Goal: Task Accomplishment & Management: Use online tool/utility

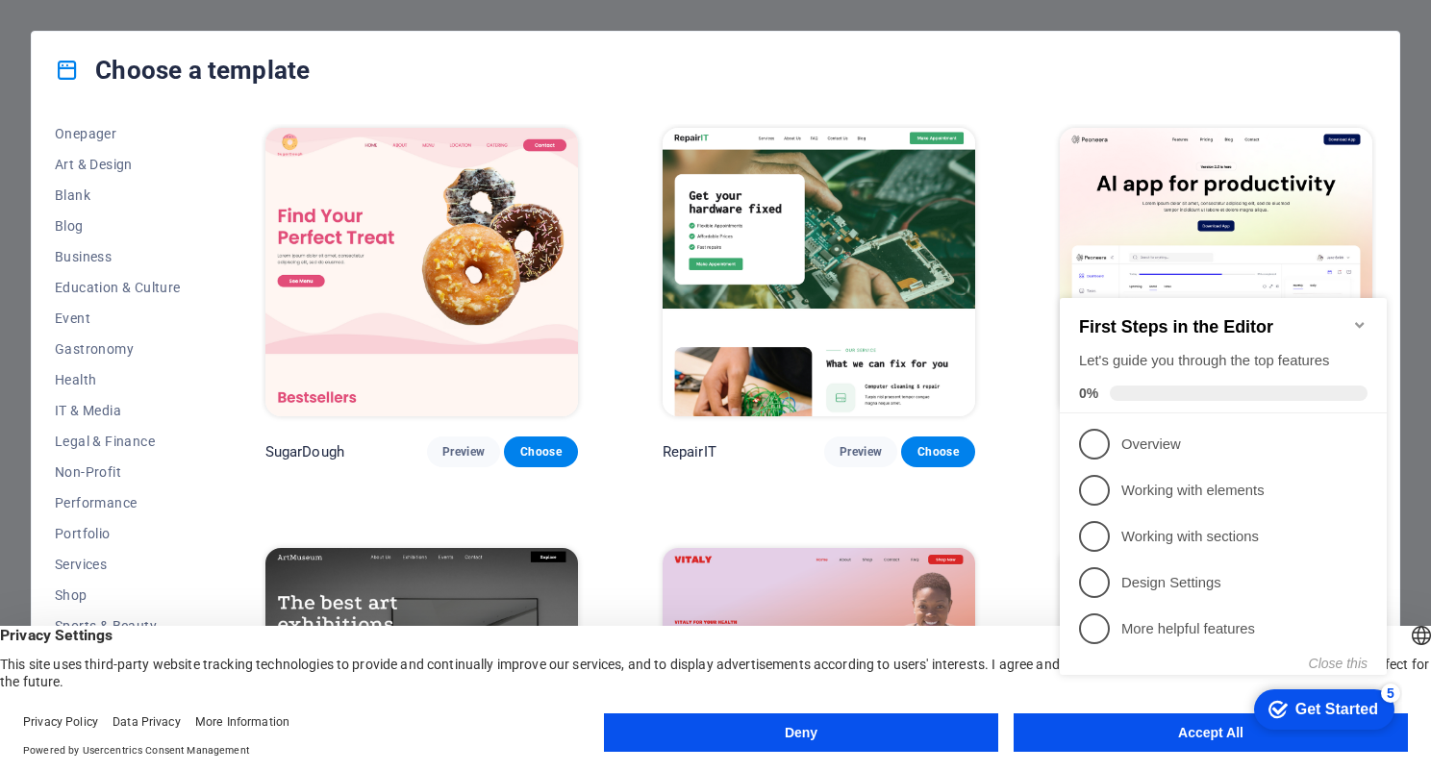
scroll to position [207, 0]
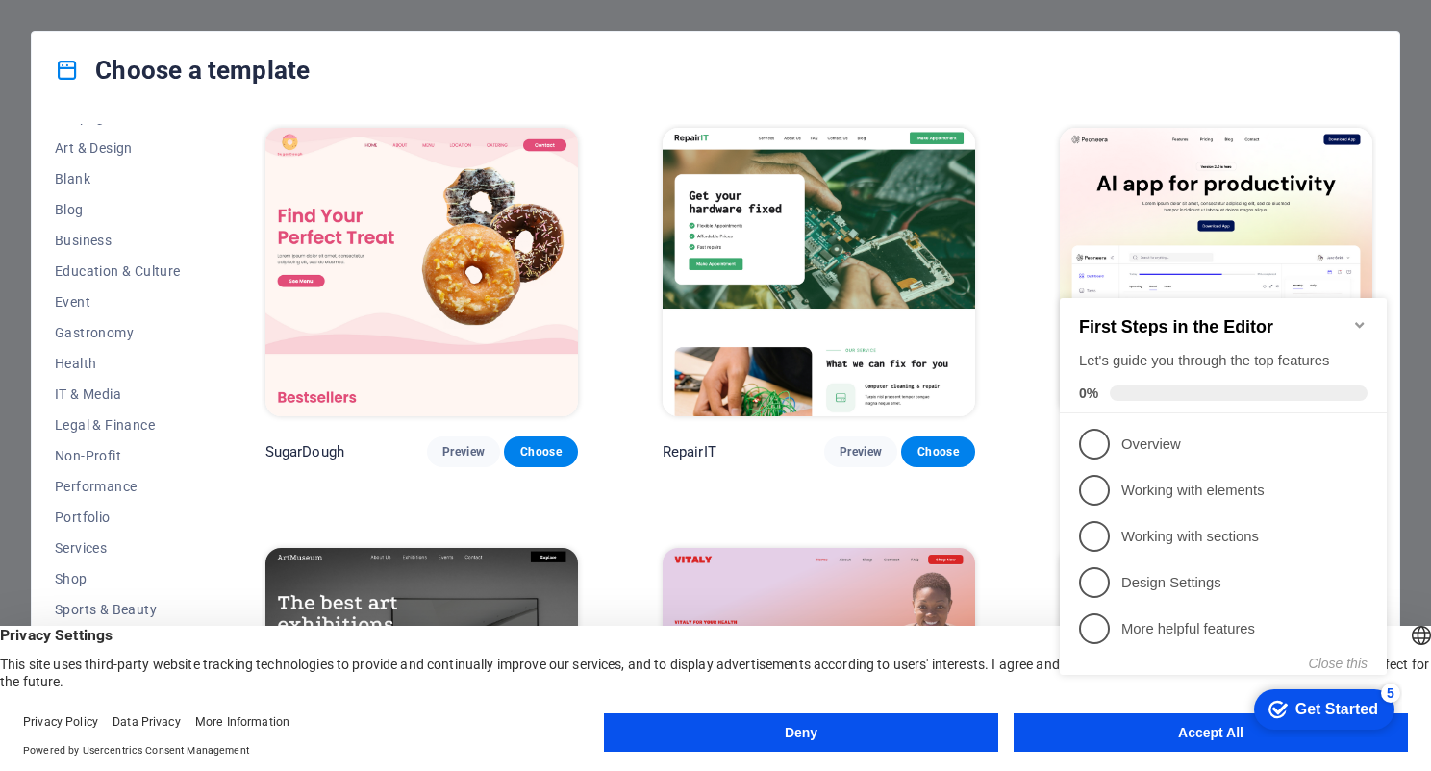
click at [842, 715] on button "Deny" at bounding box center [801, 733] width 394 height 38
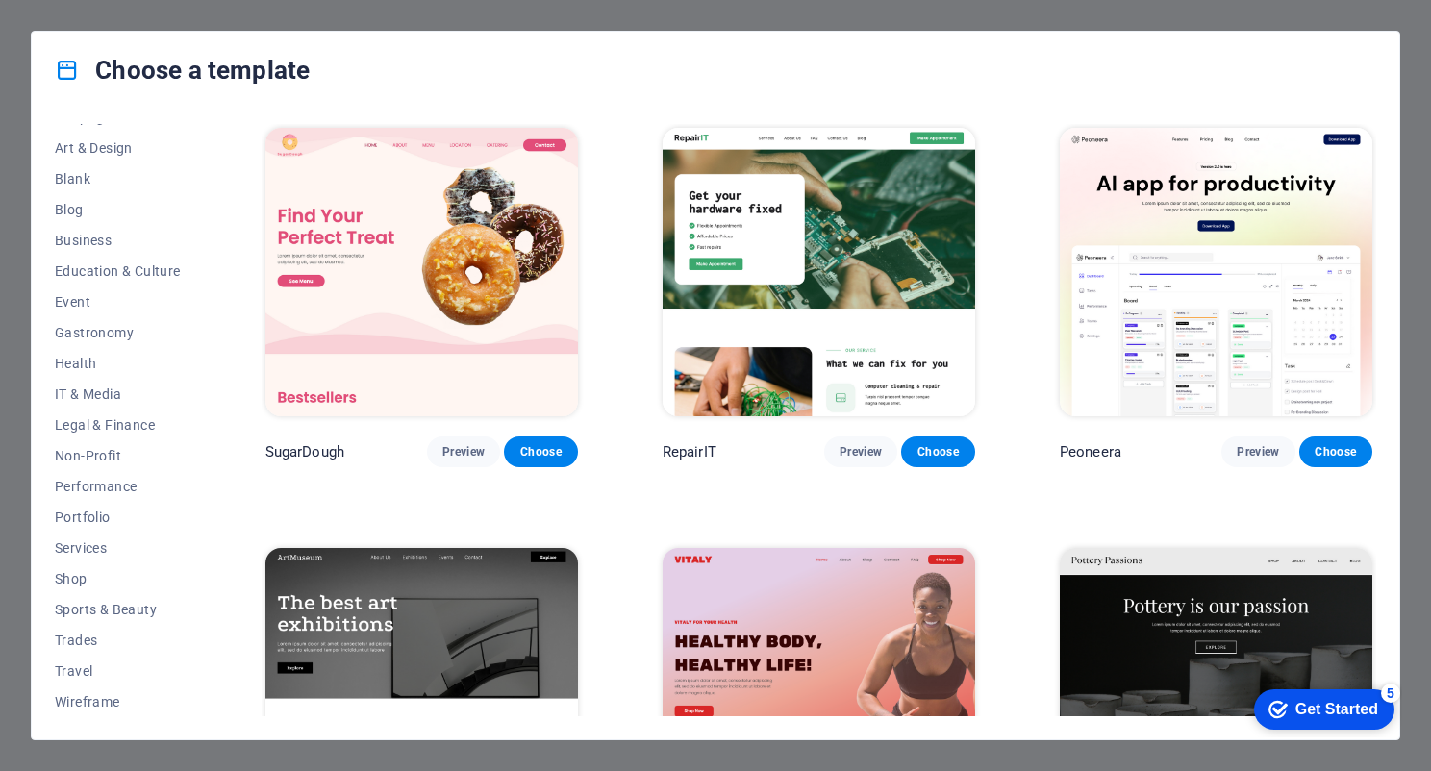
click at [1274, 700] on icon "checkmark" at bounding box center [1277, 709] width 19 height 19
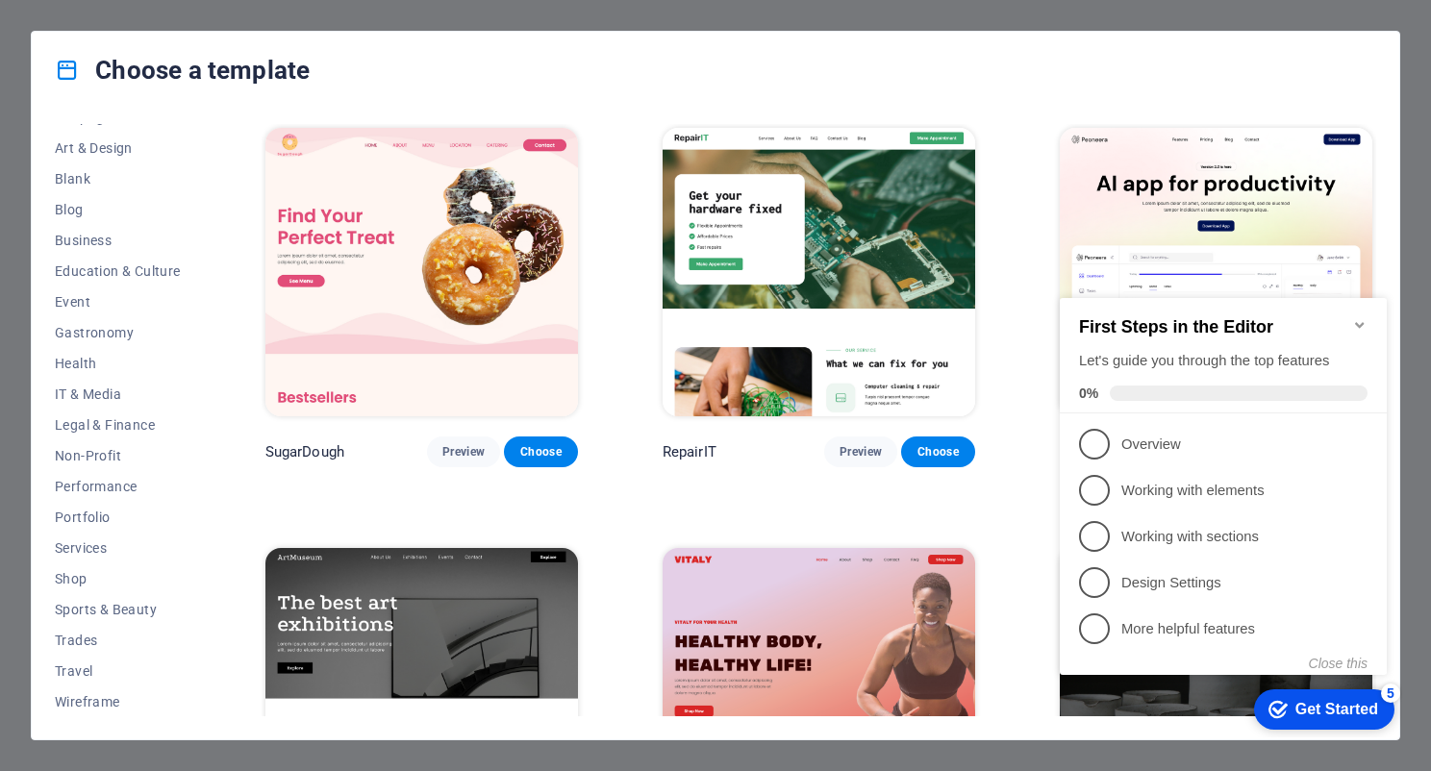
click at [715, 97] on div "Choose a template" at bounding box center [715, 70] width 1367 height 77
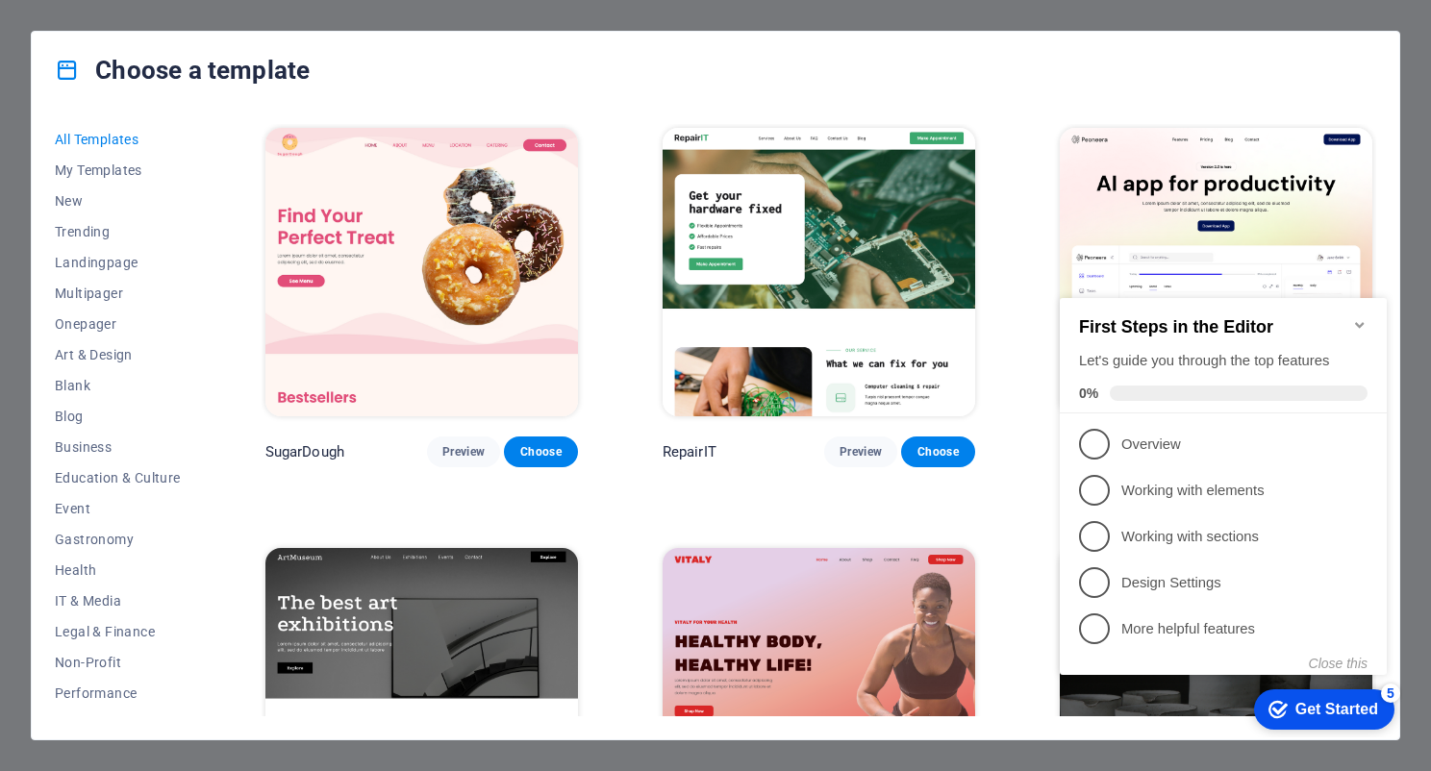
click at [726, 337] on img at bounding box center [819, 272] width 313 height 288
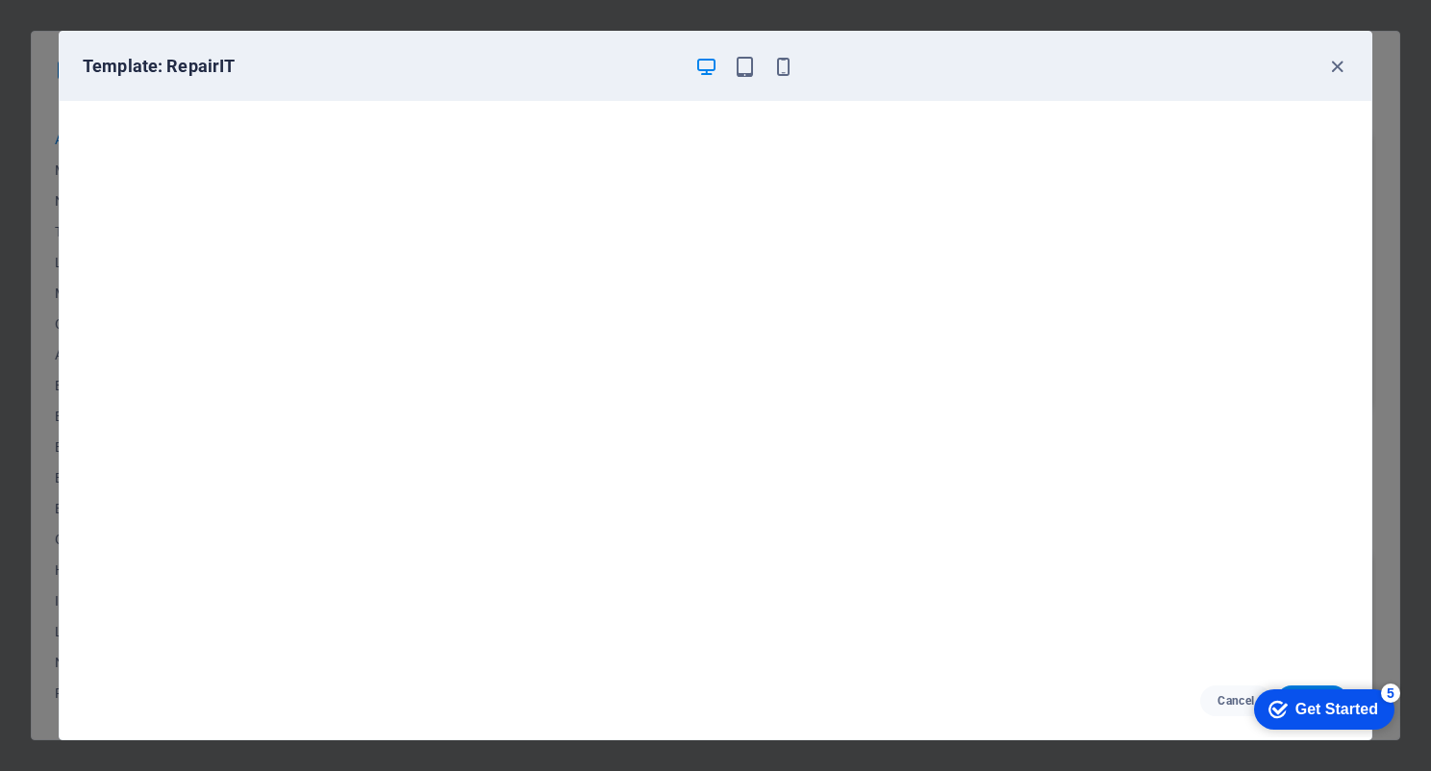
click at [726, 2] on div "Template: RepairIT Cancel Choose" at bounding box center [715, 385] width 1431 height 771
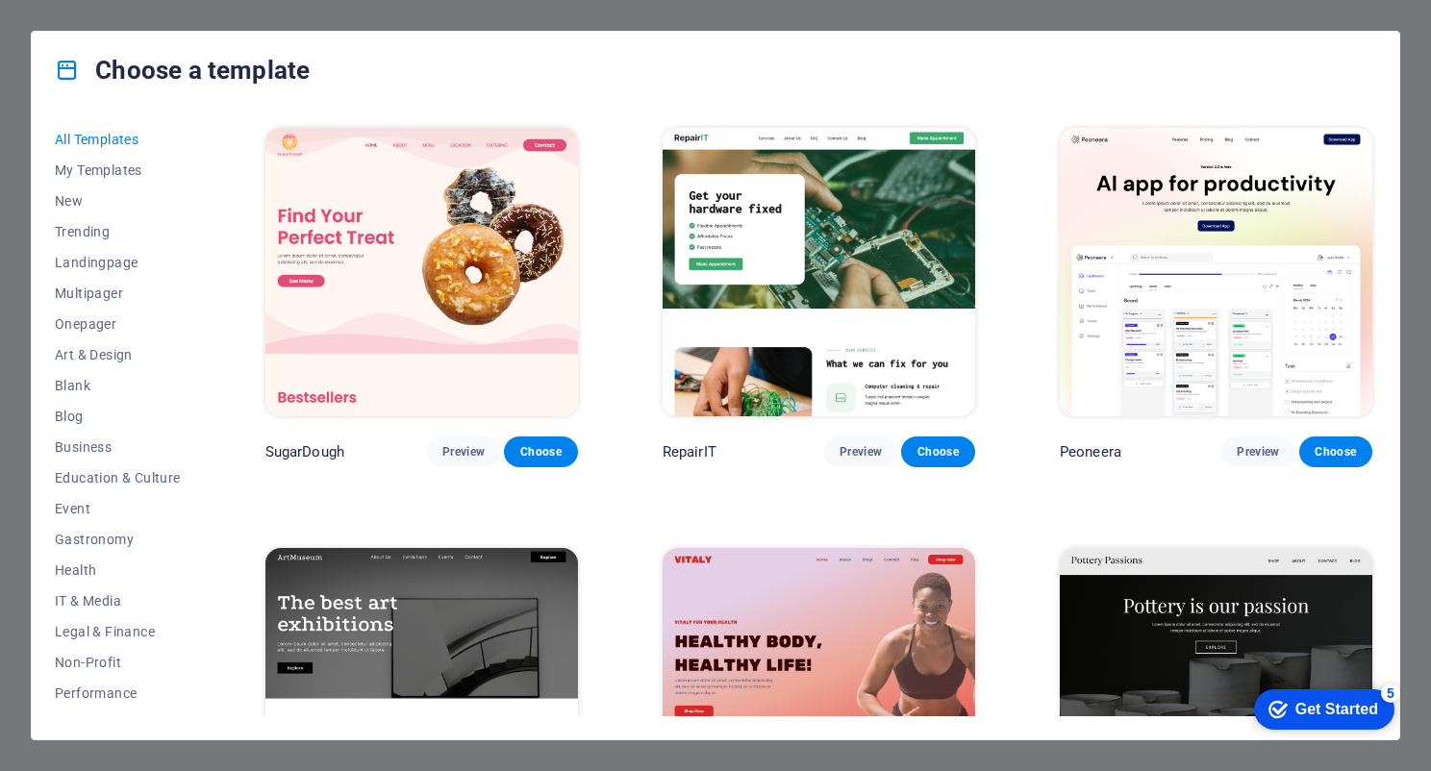
click at [726, 585] on img at bounding box center [819, 692] width 313 height 288
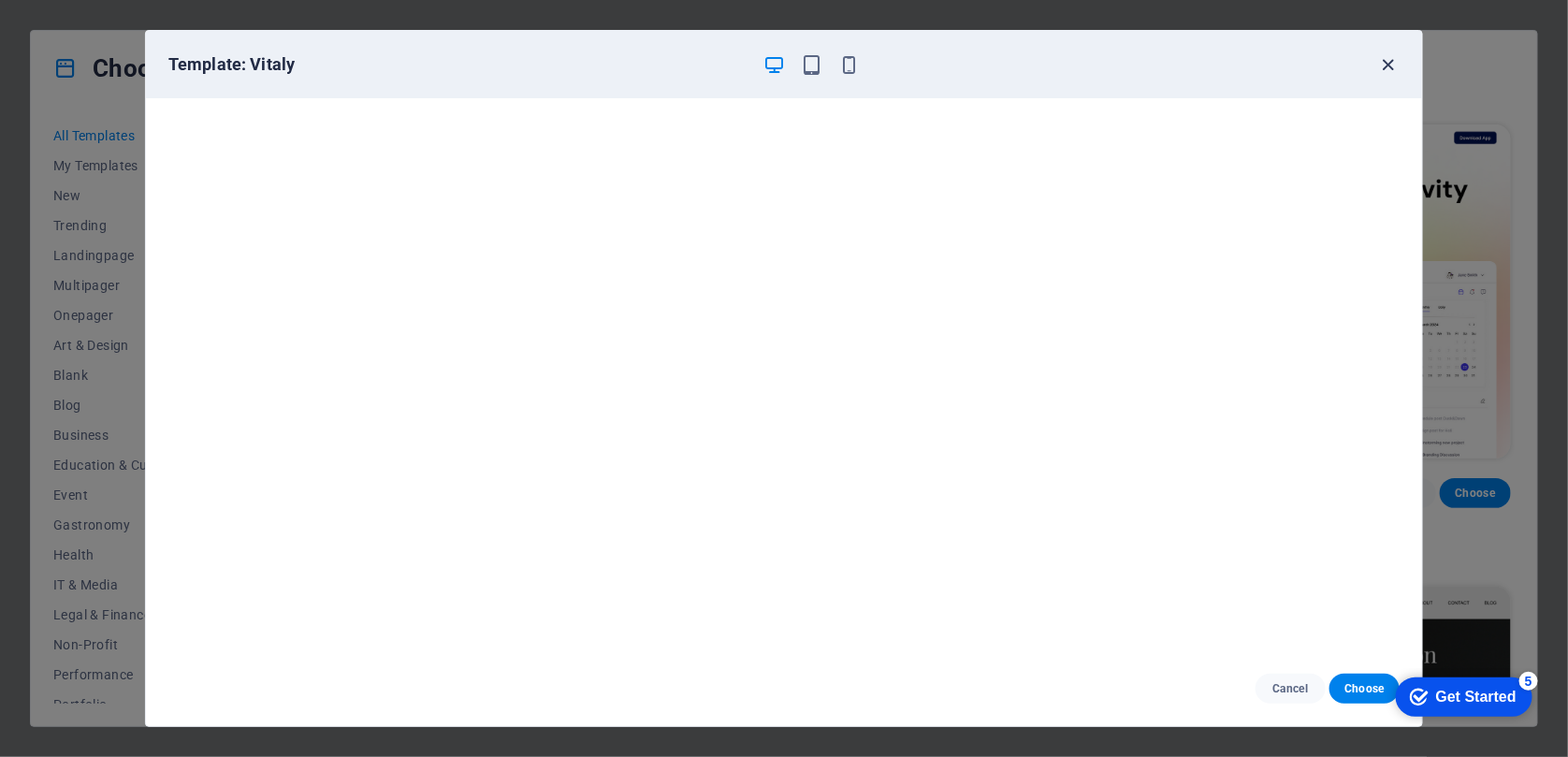
click at [1391, 60] on icon "button" at bounding box center [1389, 65] width 21 height 21
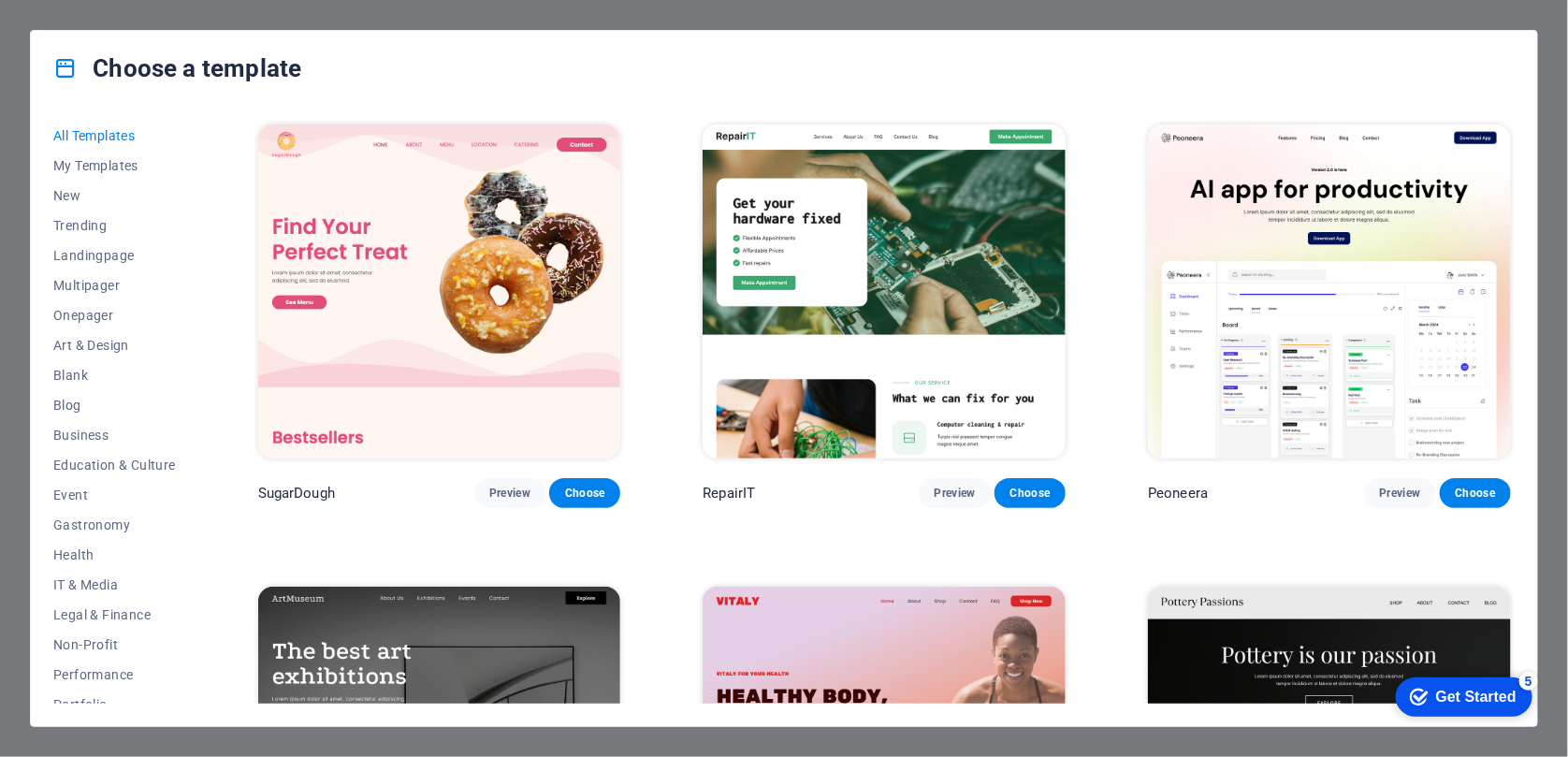
click at [876, 22] on div "Choose a template All Templates My Templates New Trending Landingpage Multipage…" at bounding box center [784, 378] width 1568 height 757
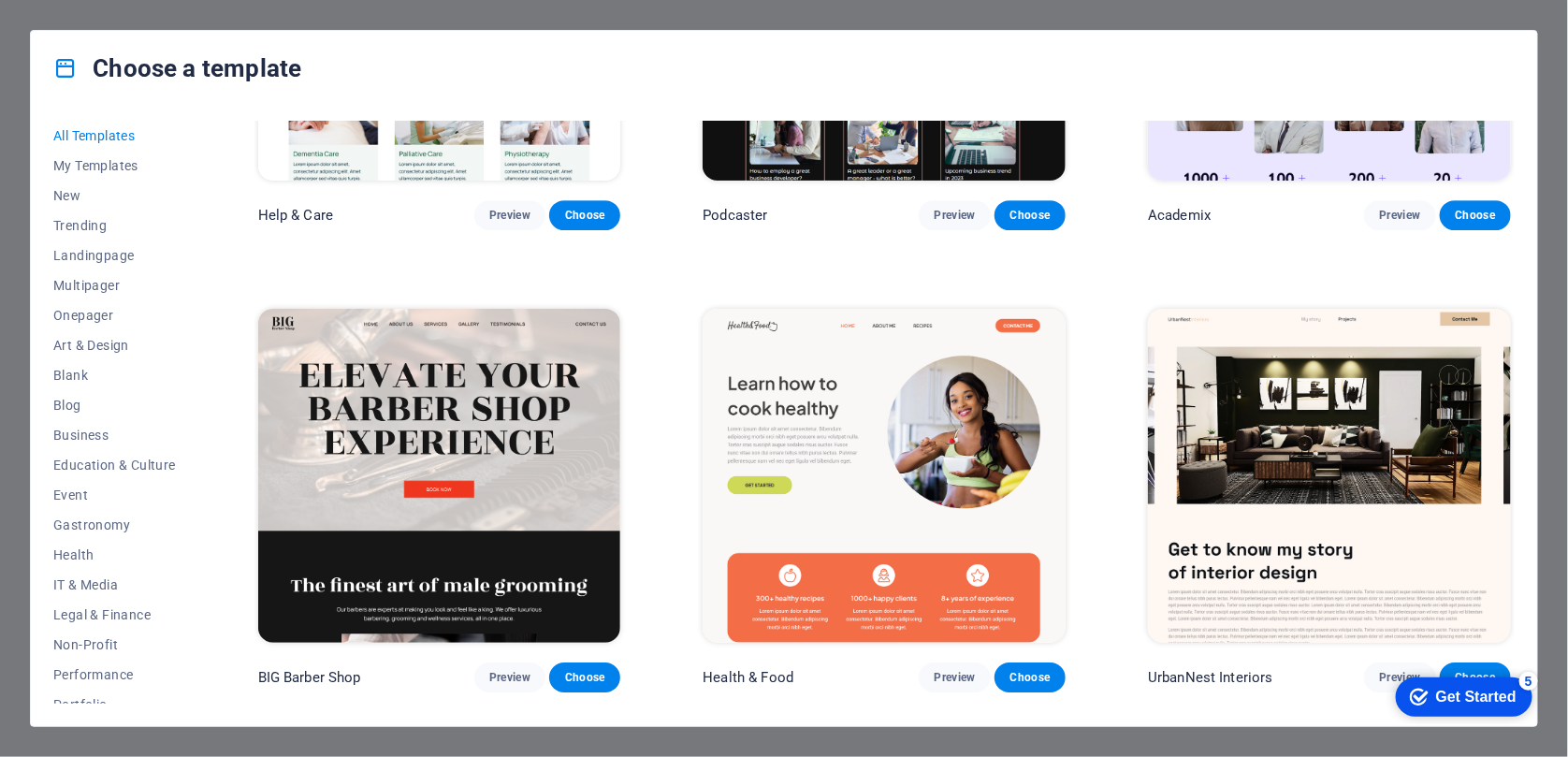
scroll to position [2592, 0]
click at [876, 389] on img at bounding box center [883, 474] width 363 height 334
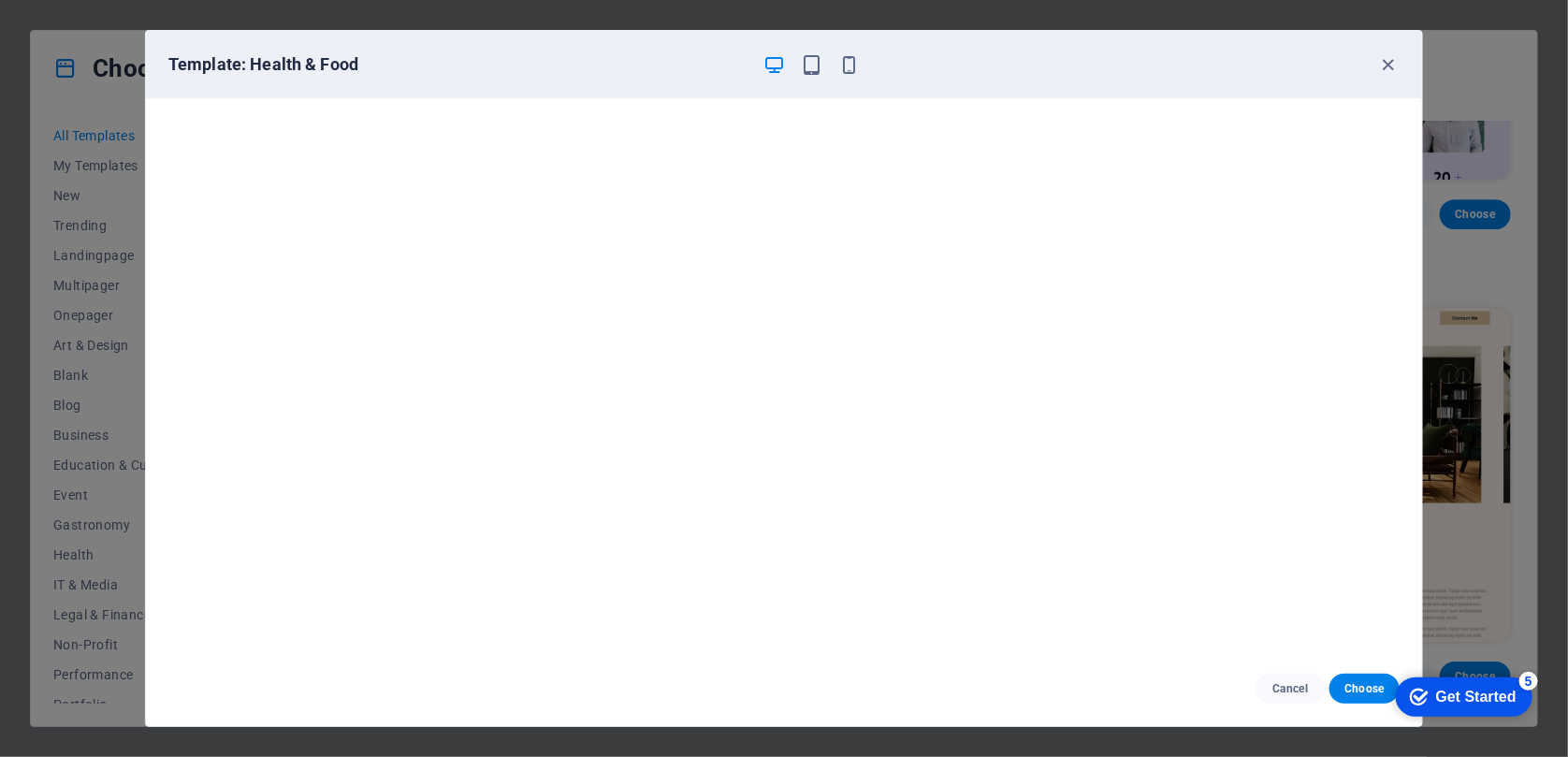
click at [876, 491] on iframe at bounding box center [784, 375] width 1276 height 553
click at [1385, 65] on icon "button" at bounding box center [1389, 65] width 21 height 21
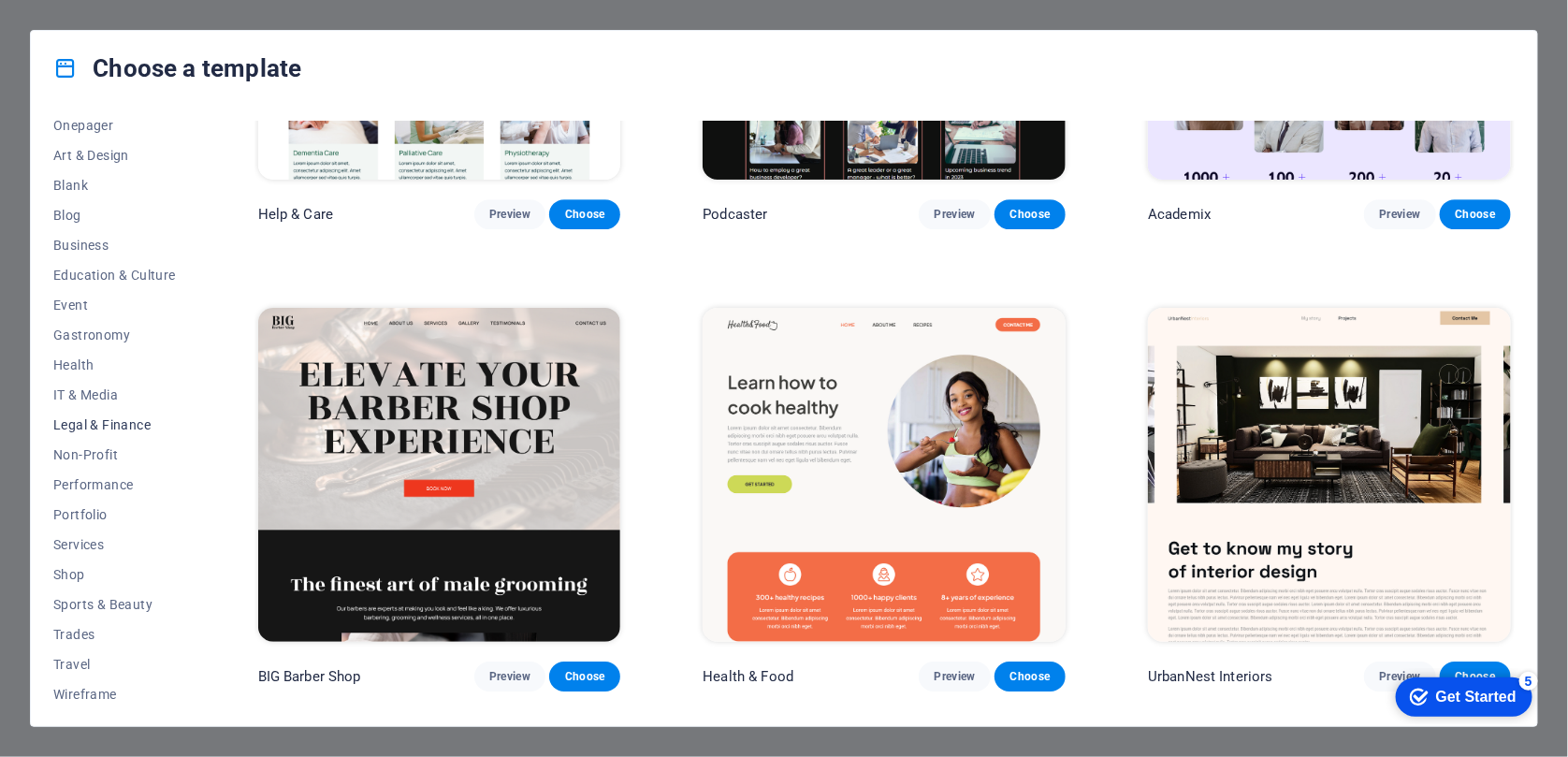
scroll to position [195, 0]
click at [1391, 693] on icon "Get Started 5 items remaining, 0% complete" at bounding box center [1417, 696] width 18 height 17
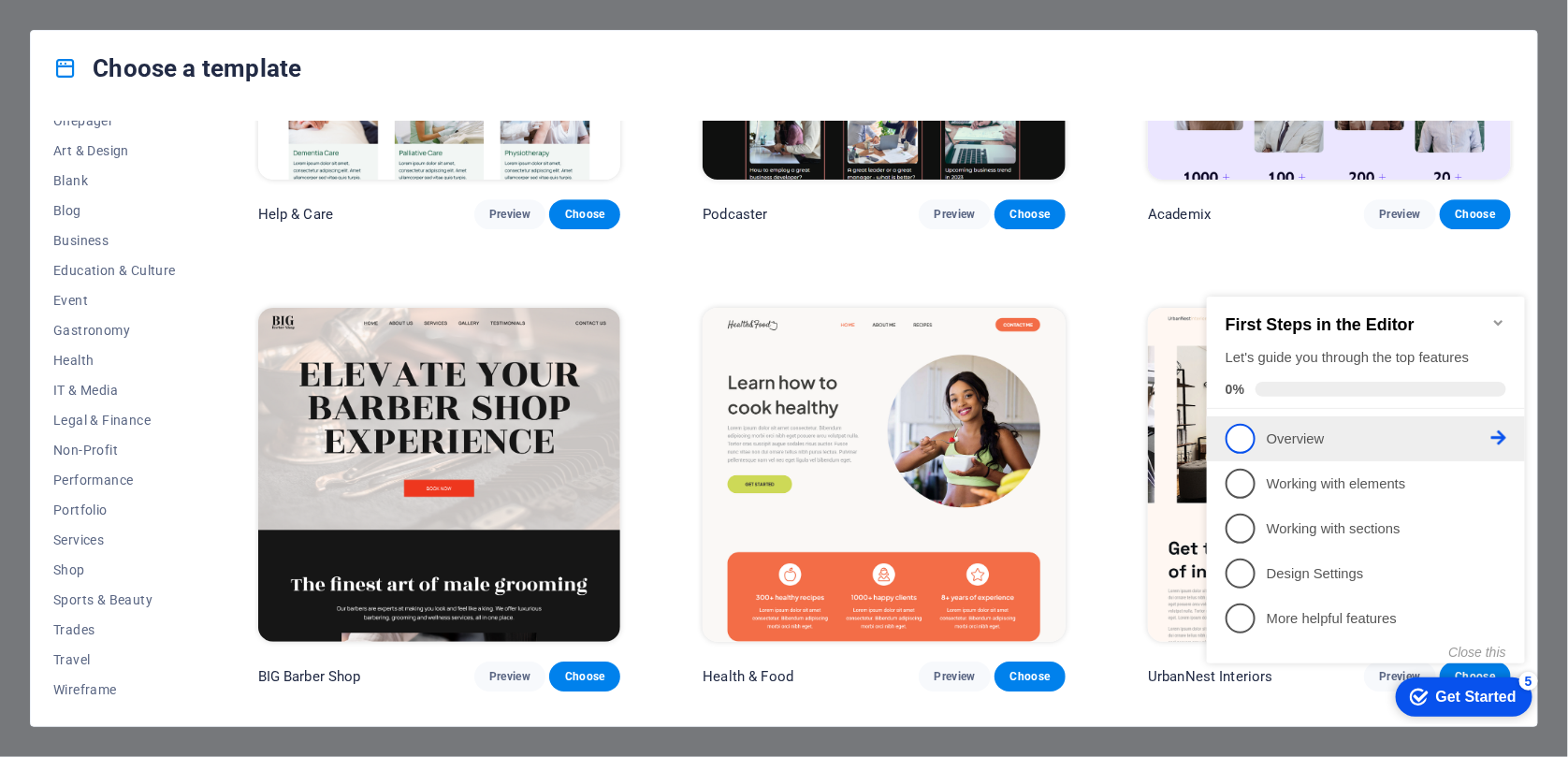
click at [1247, 438] on span "1" at bounding box center [1239, 438] width 30 height 30
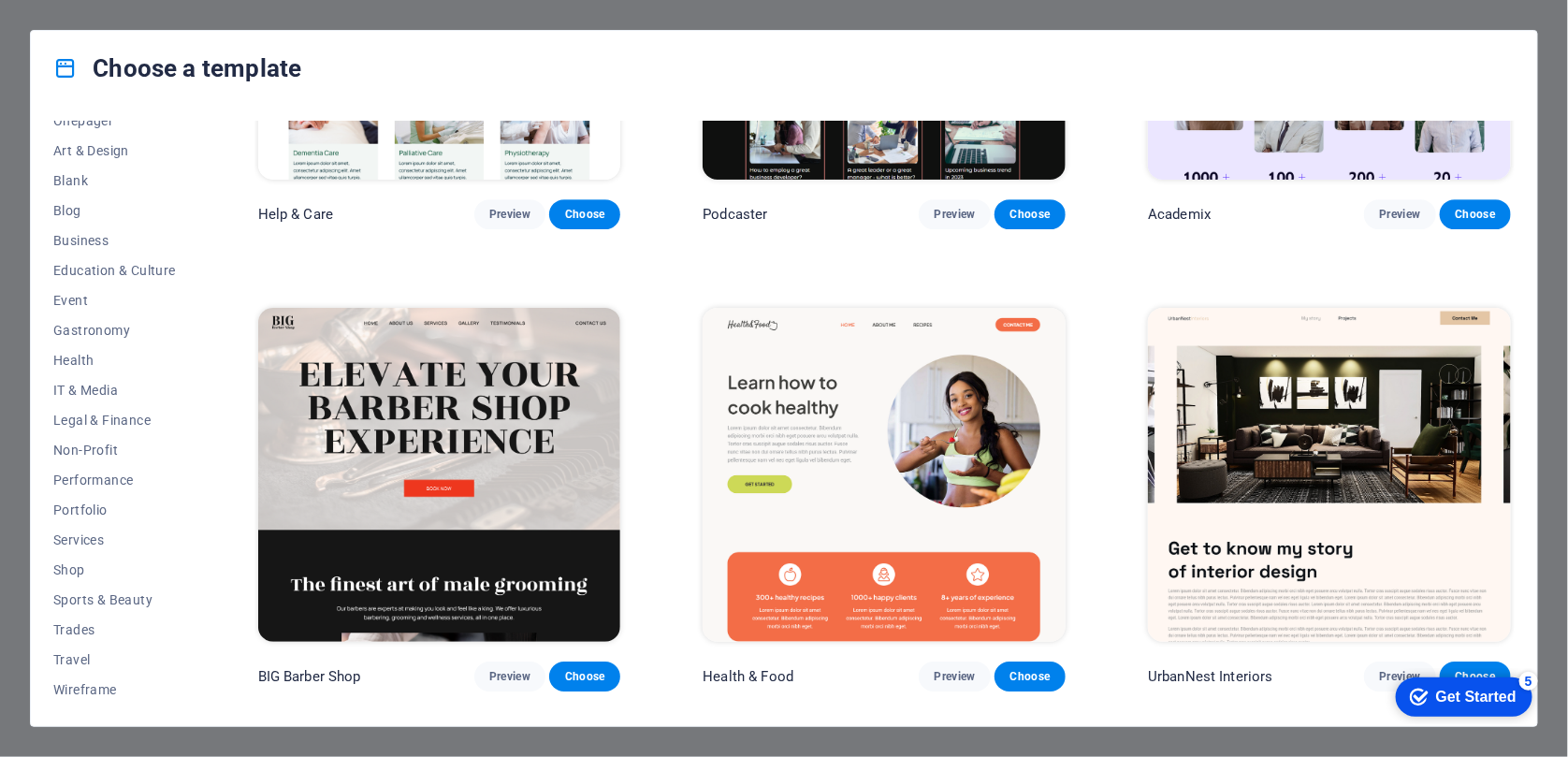
click at [1391, 705] on div "checkmark Get Started 5" at bounding box center [1463, 696] width 136 height 39
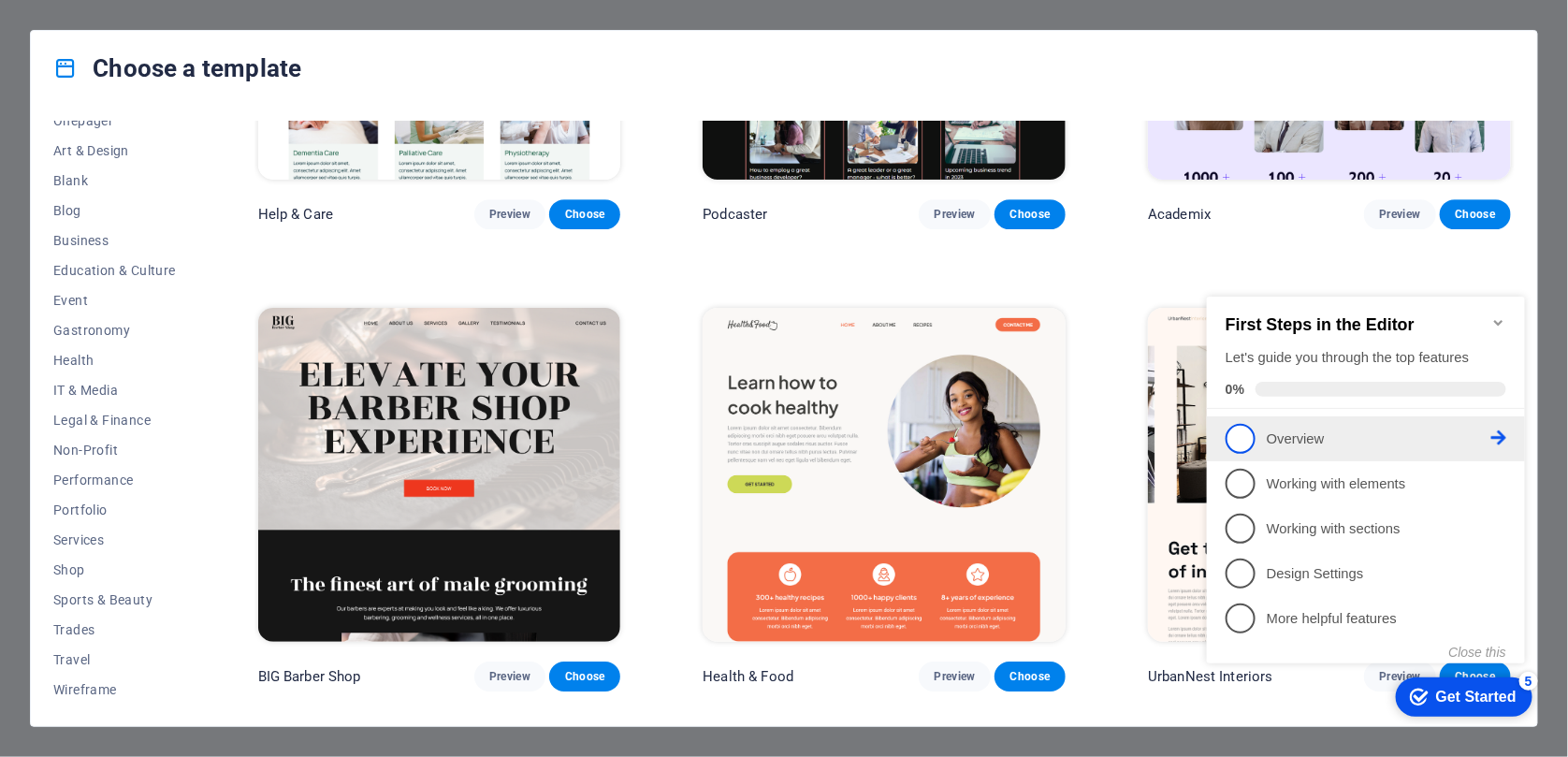
click at [1391, 429] on p "Overview - incomplete" at bounding box center [1377, 438] width 225 height 19
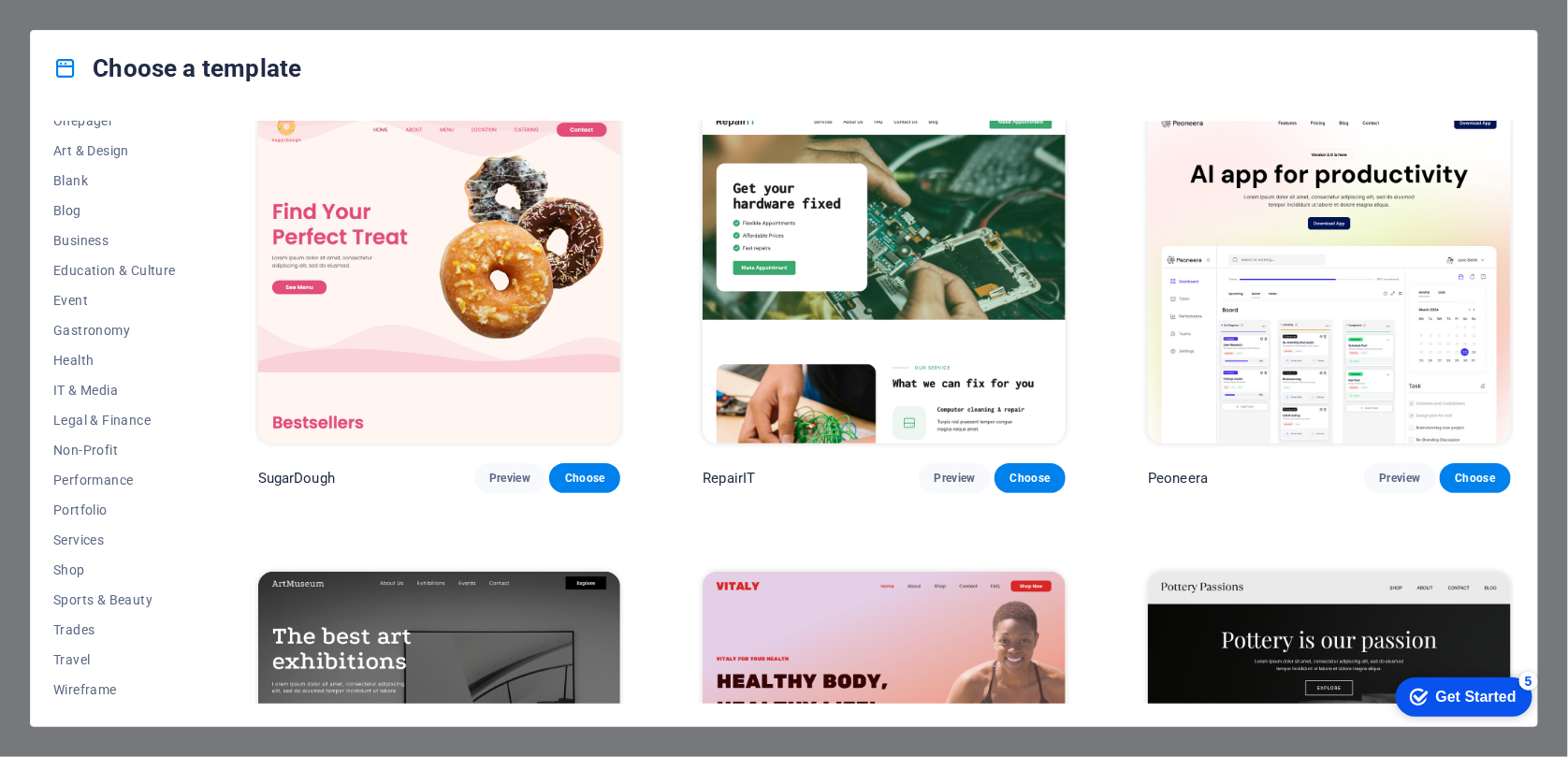
scroll to position [0, 0]
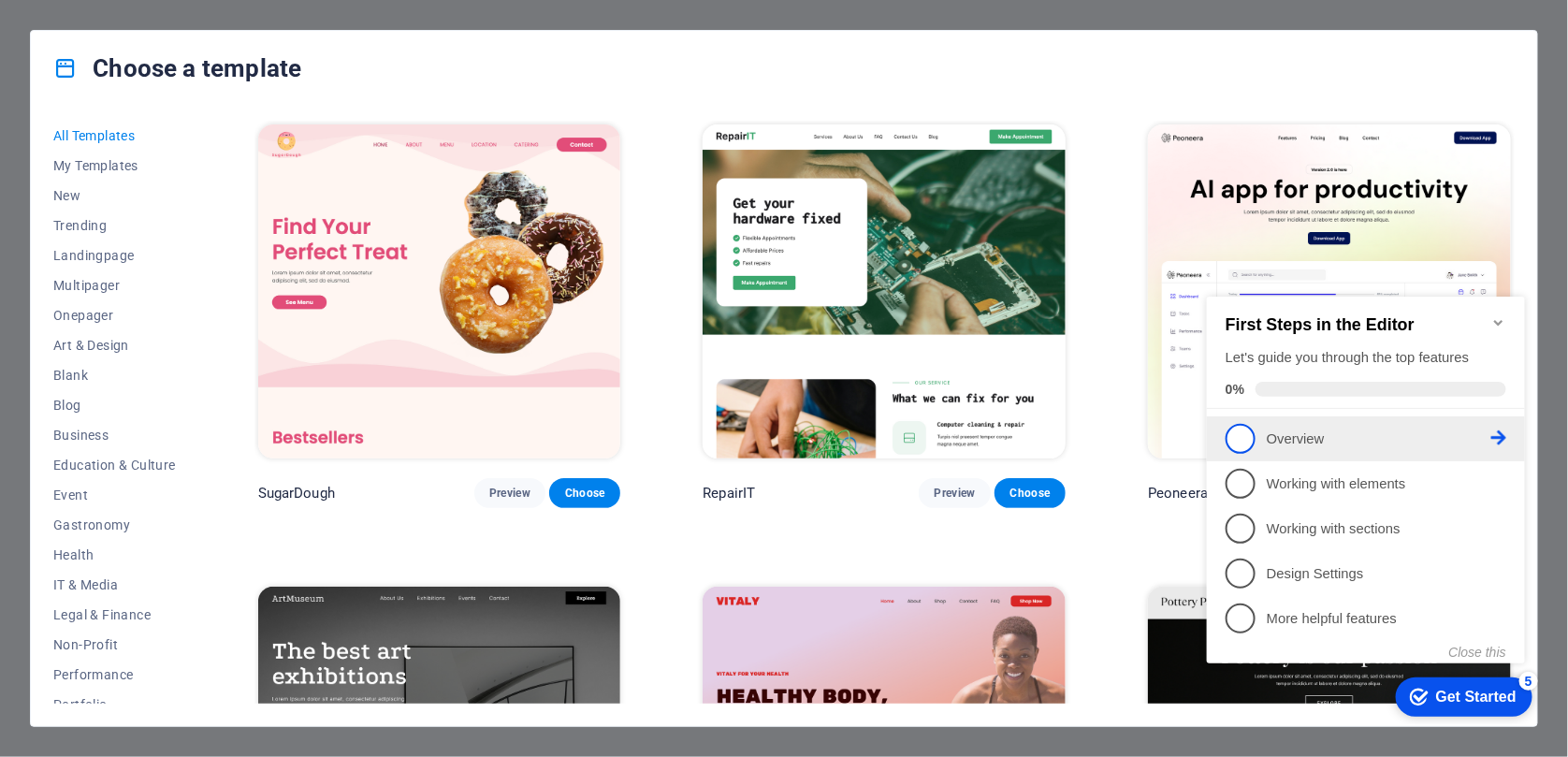
click at [1265, 433] on link "1 Overview - incomplete" at bounding box center [1365, 438] width 280 height 30
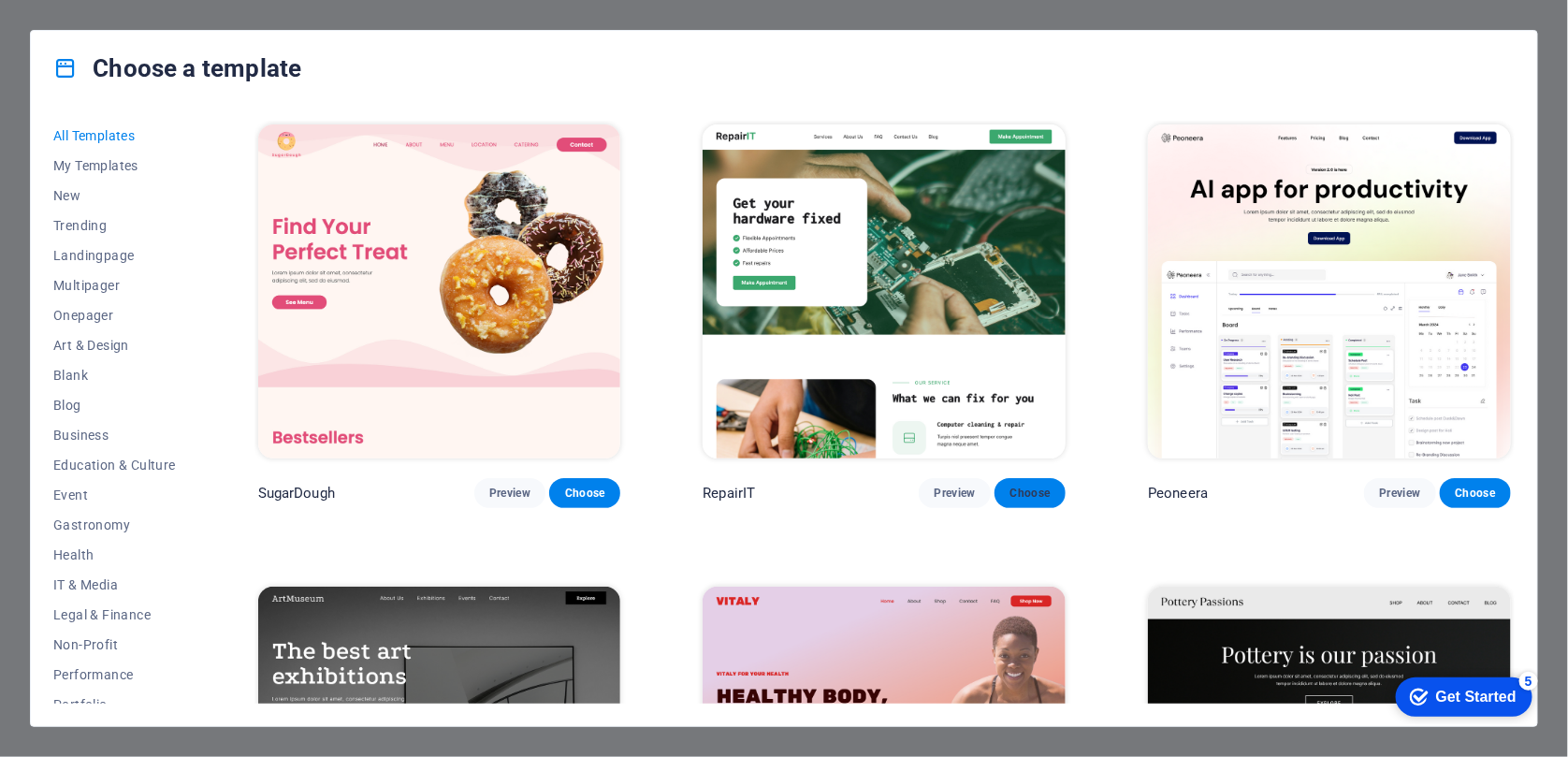
click at [1045, 491] on span "Choose" at bounding box center [1030, 492] width 41 height 15
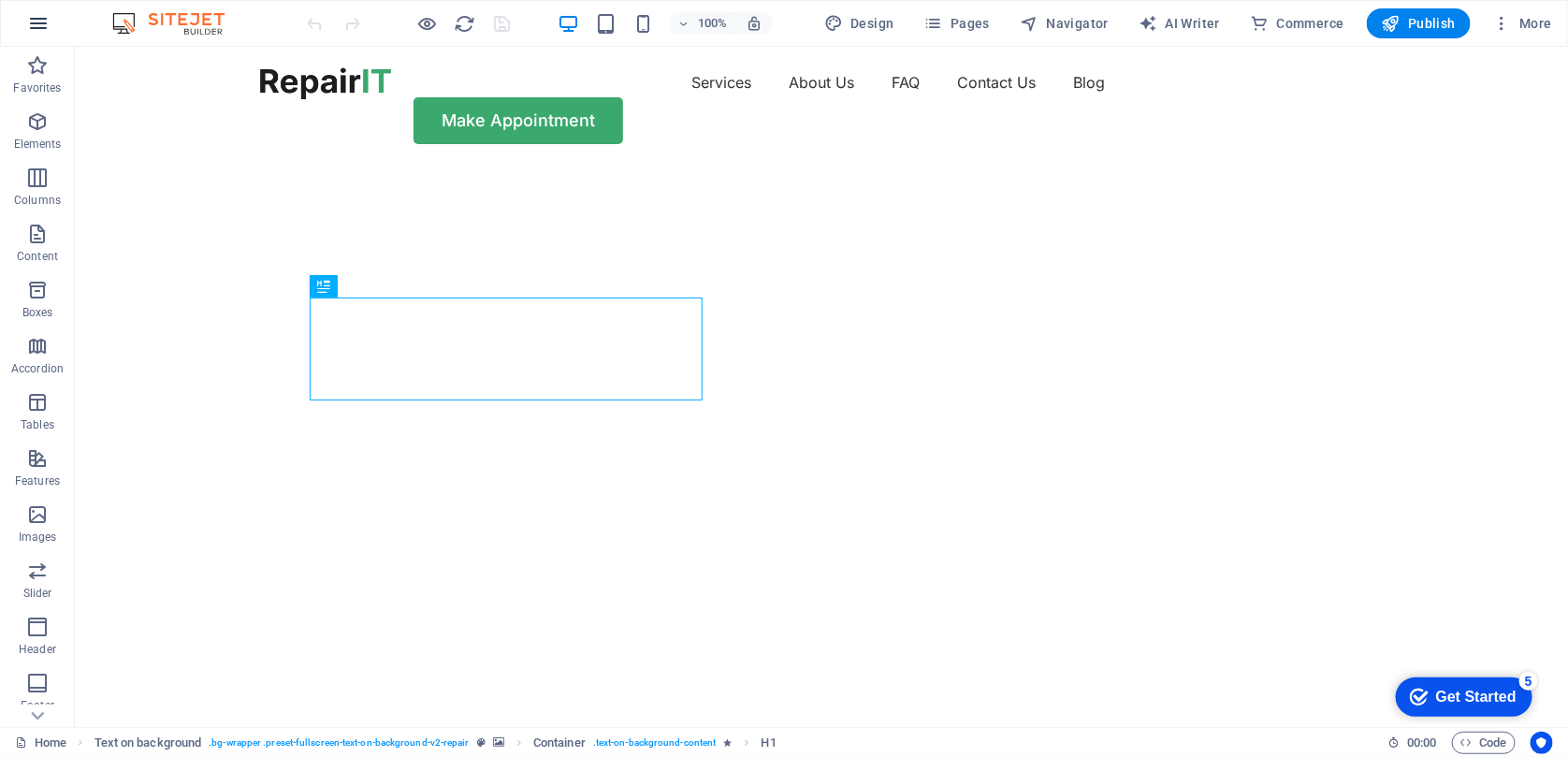
click at [52, 18] on button "button" at bounding box center [38, 23] width 45 height 45
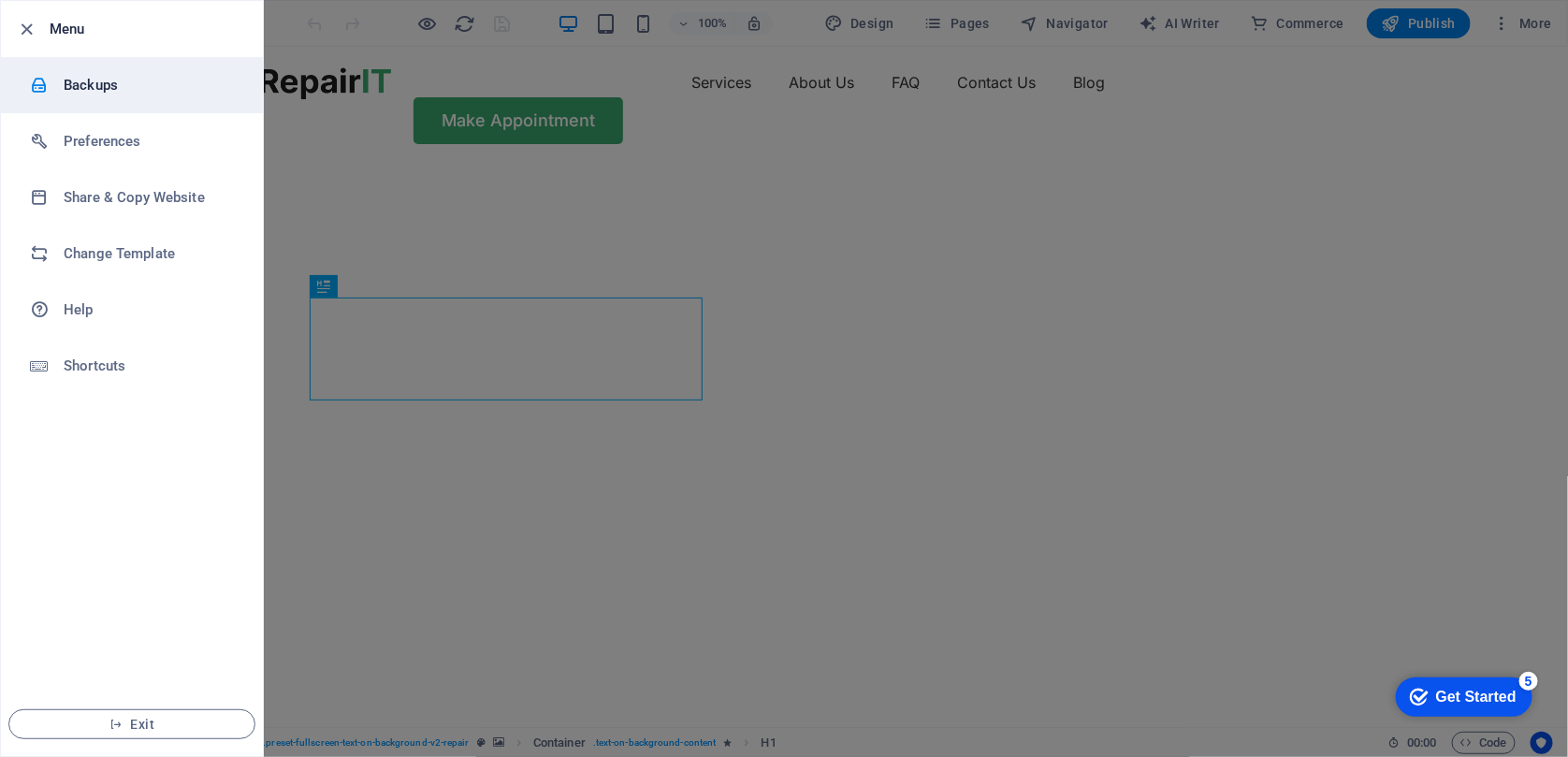
click at [55, 70] on li "Backups" at bounding box center [131, 86] width 262 height 56
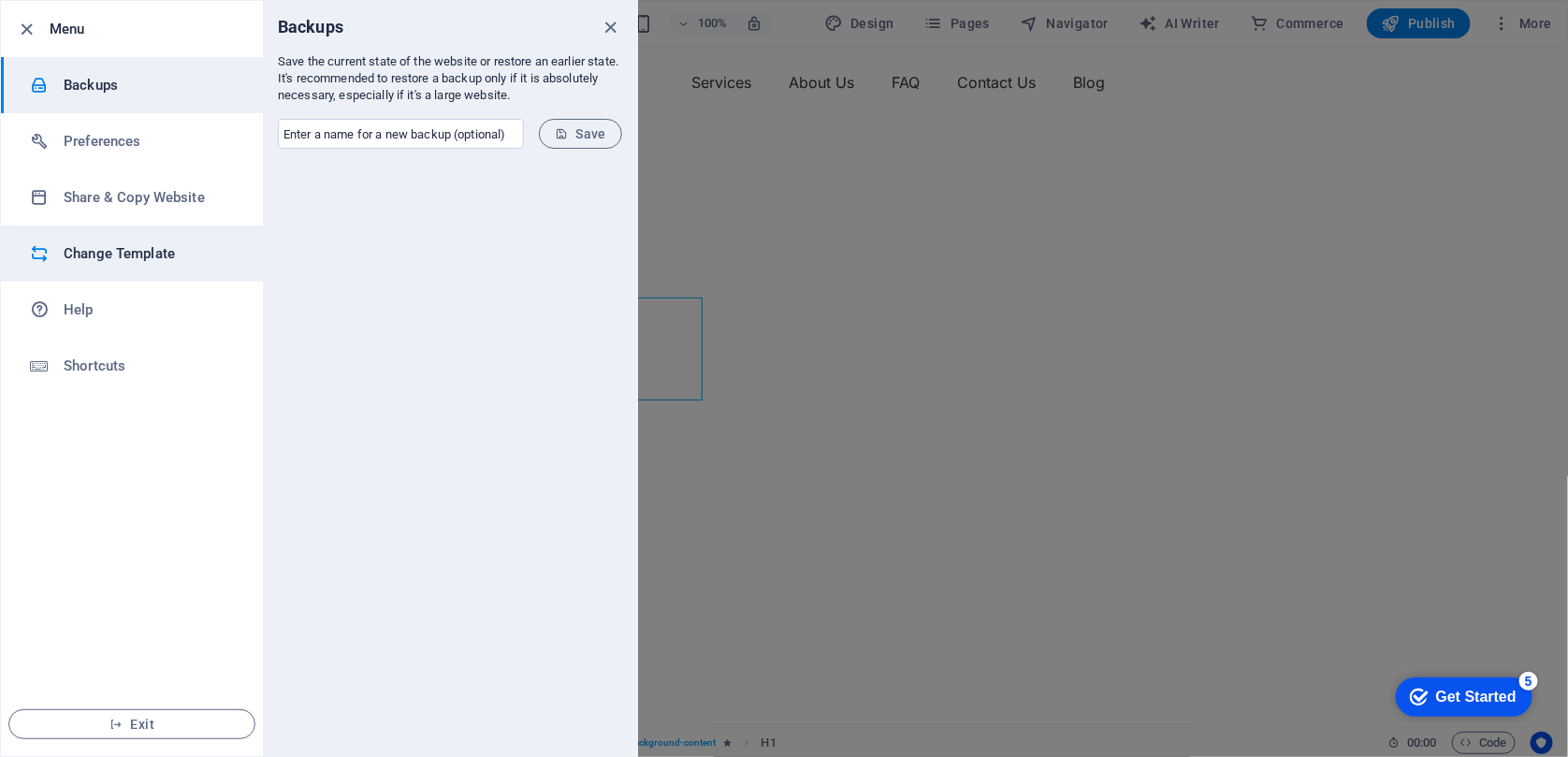
click at [159, 247] on h6 "Change Template" at bounding box center [150, 253] width 173 height 22
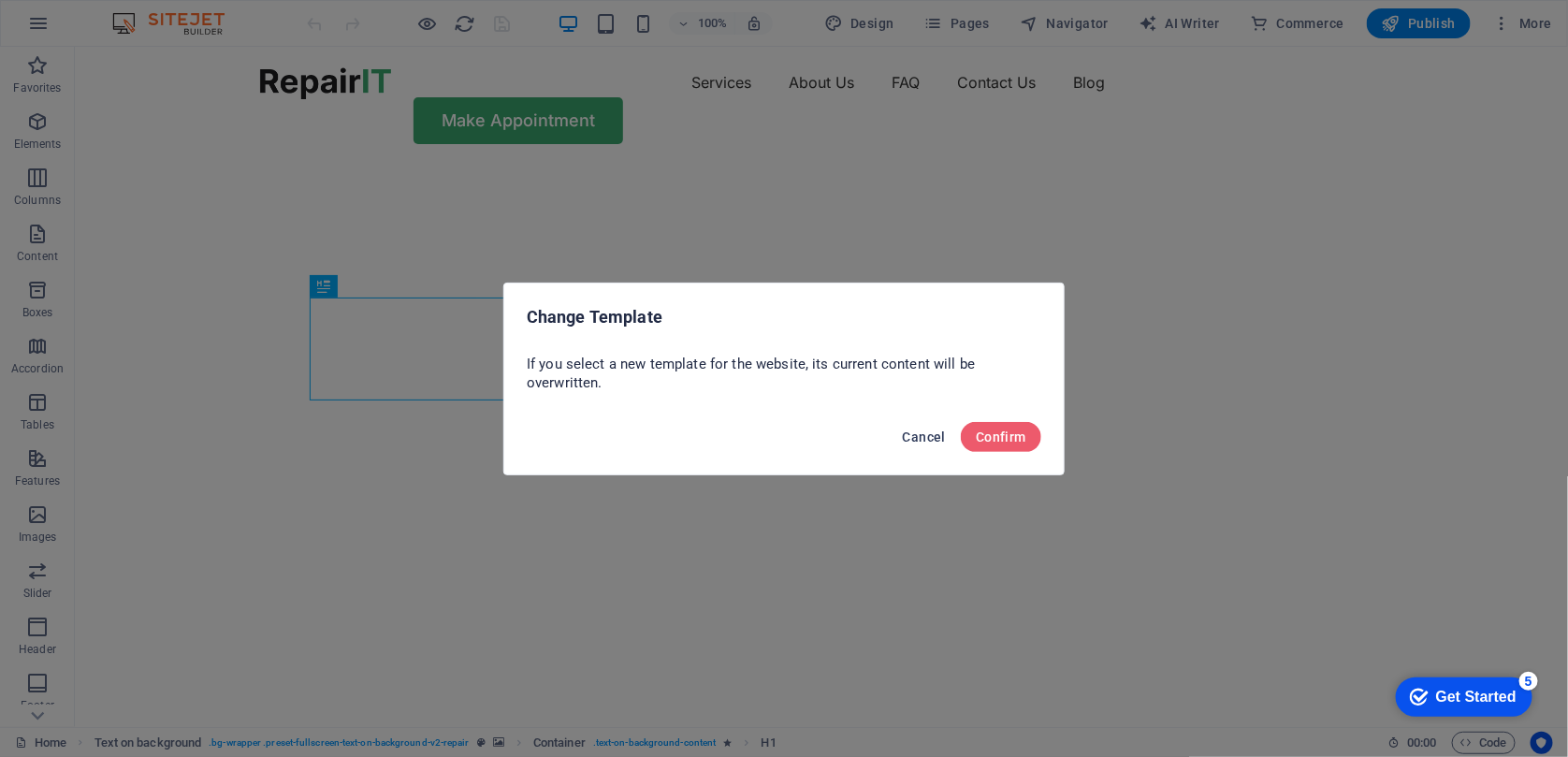
click at [931, 429] on span "Cancel" at bounding box center [924, 436] width 43 height 15
